Goal: Use online tool/utility

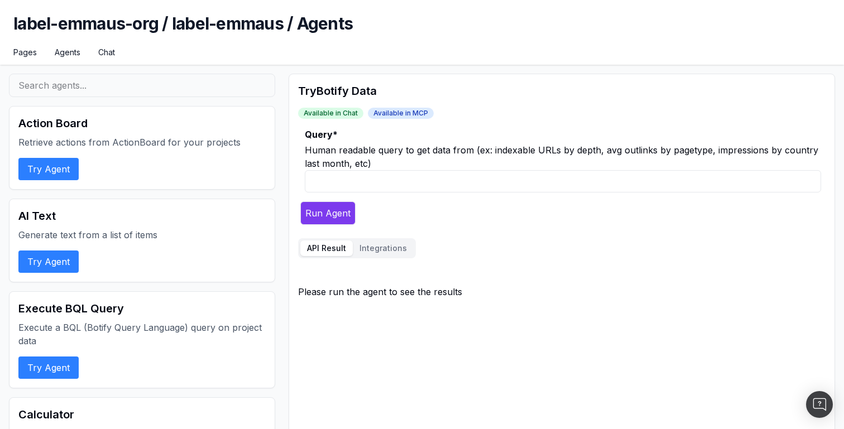
click at [464, 153] on div "Human readable query to get data from (ex: indexable URLs by depth, avg outlink…" at bounding box center [563, 156] width 516 height 27
click at [493, 153] on div "Human readable query to get data from (ex: indexable URLs by depth, avg outlink…" at bounding box center [563, 156] width 516 height 27
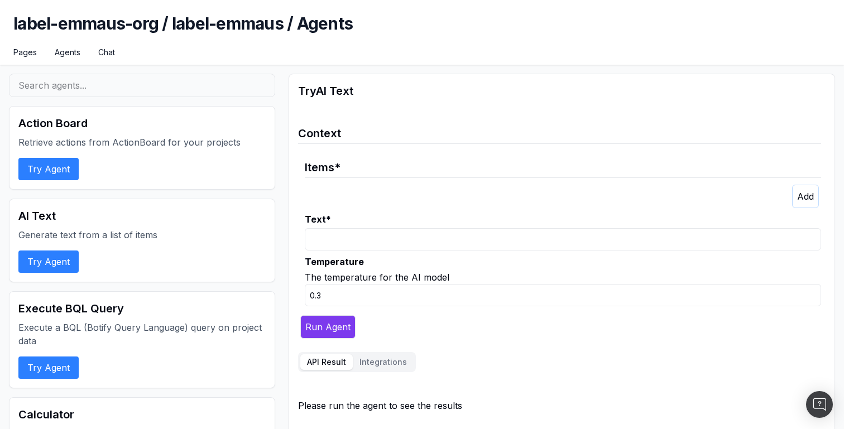
scroll to position [68, 0]
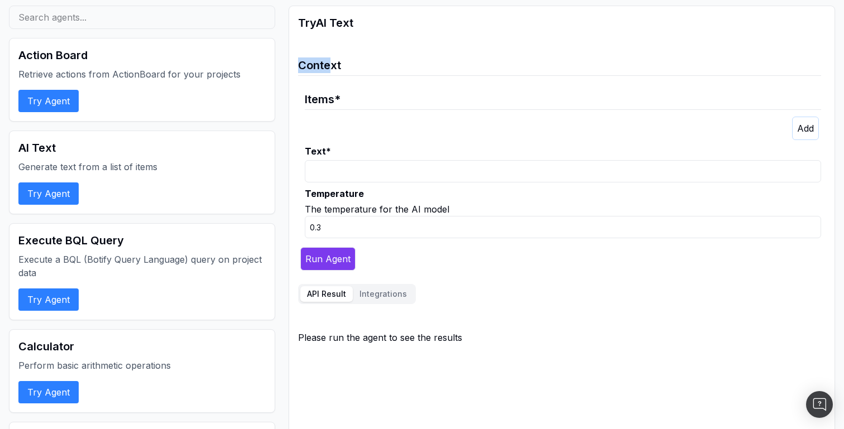
drag, startPoint x: 299, startPoint y: 59, endPoint x: 334, endPoint y: 59, distance: 34.6
click at [328, 59] on legend "Context" at bounding box center [559, 62] width 523 height 27
click at [334, 59] on legend "Context" at bounding box center [559, 62] width 523 height 27
